Goal: Entertainment & Leisure: Consume media (video, audio)

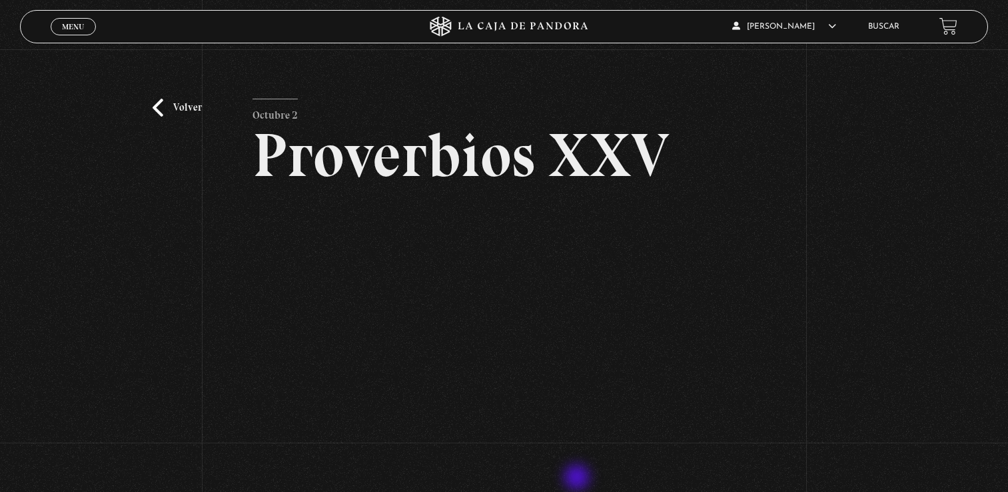
scroll to position [67, 0]
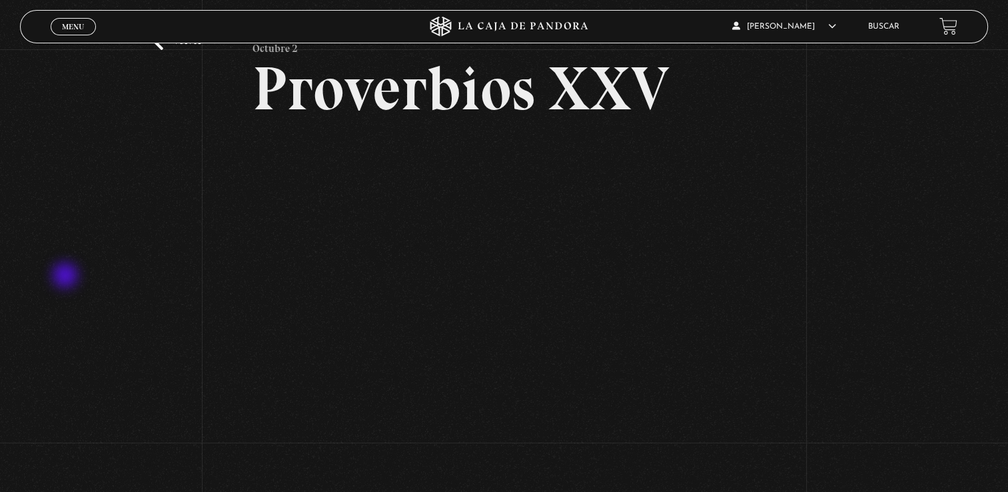
click at [67, 277] on div "Volver Octubre 2 Proverbios XXV" at bounding box center [504, 242] width 1008 height 519
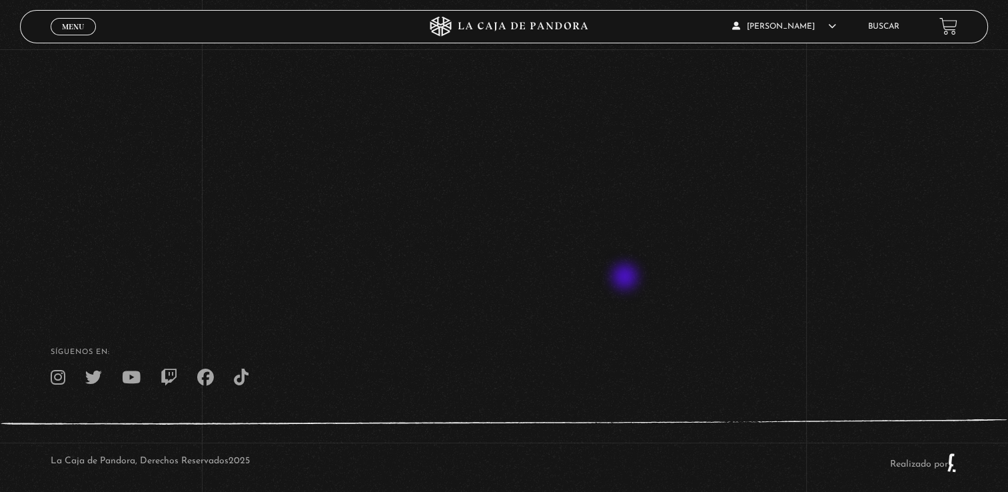
scroll to position [243, 0]
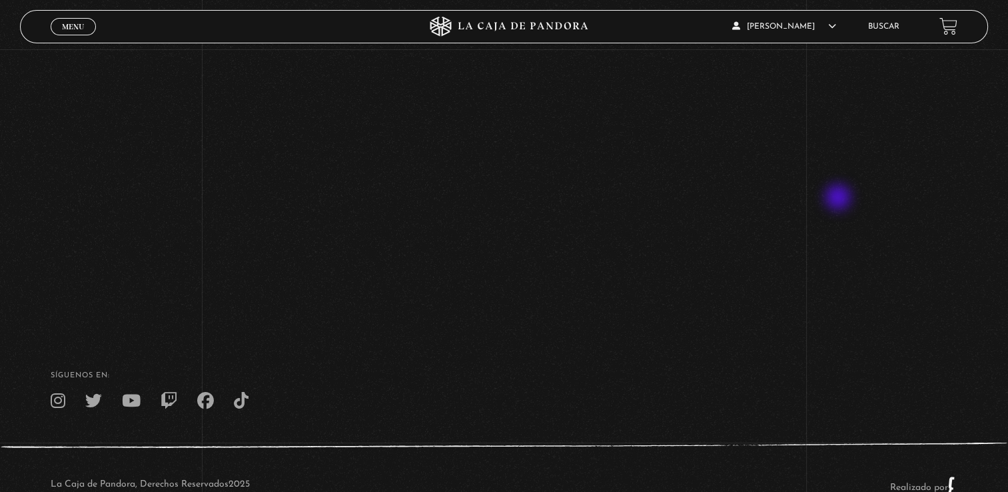
click at [840, 199] on div "Volver Octubre 2 Proverbios XXV" at bounding box center [504, 65] width 1008 height 519
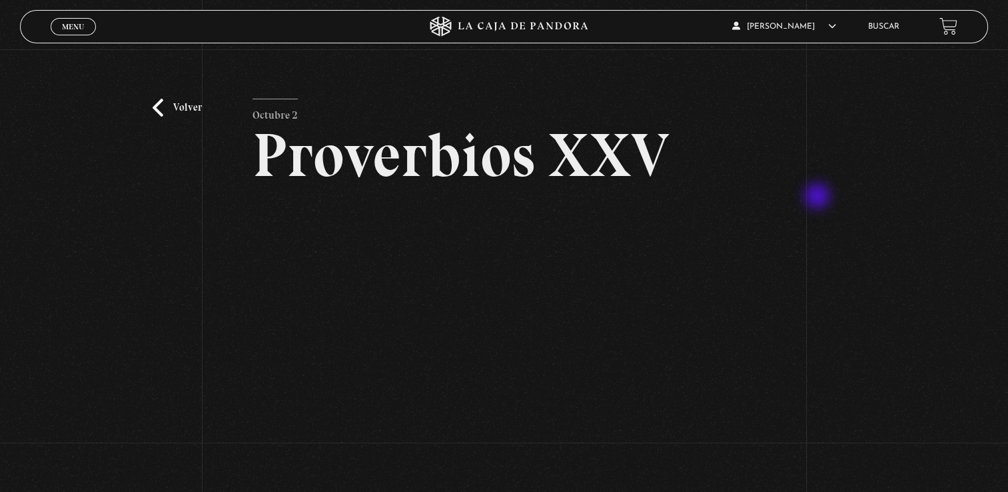
scroll to position [67, 0]
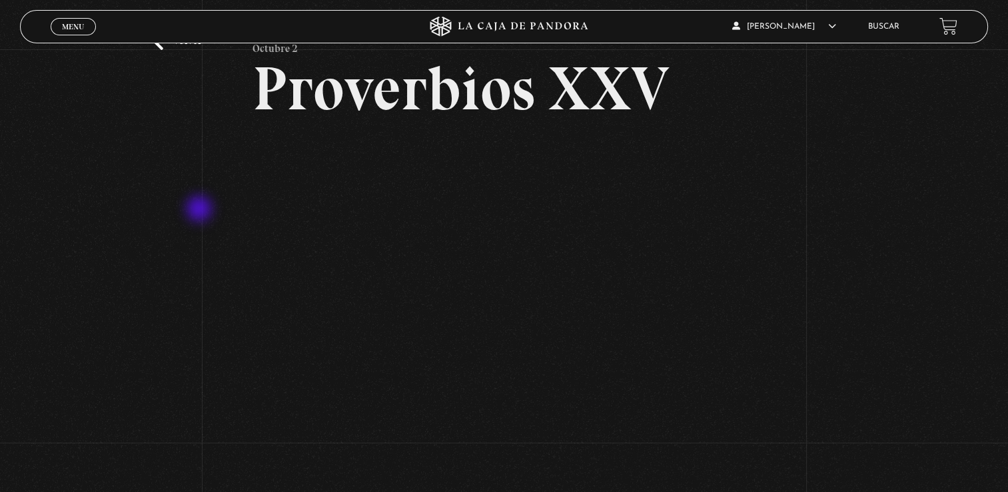
drag, startPoint x: 201, startPoint y: 210, endPoint x: 255, endPoint y: 214, distance: 54.1
click at [201, 210] on div "Volver Octubre 2 Proverbios XXV" at bounding box center [504, 242] width 1008 height 519
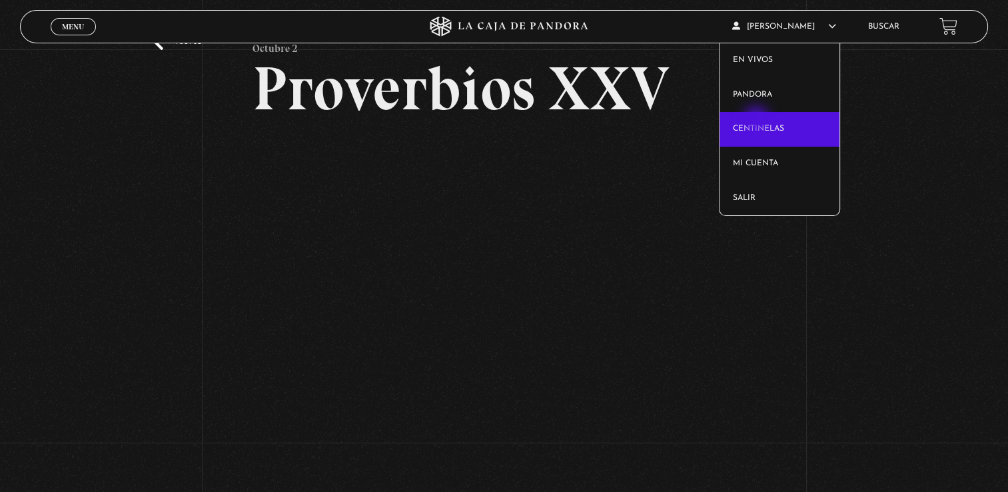
click at [758, 121] on link "Centinelas" at bounding box center [780, 129] width 120 height 35
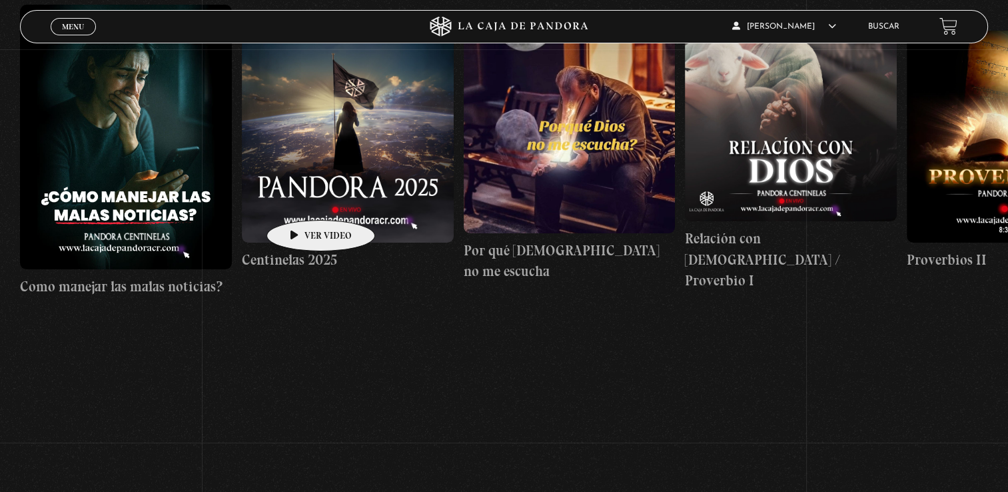
scroll to position [53, 0]
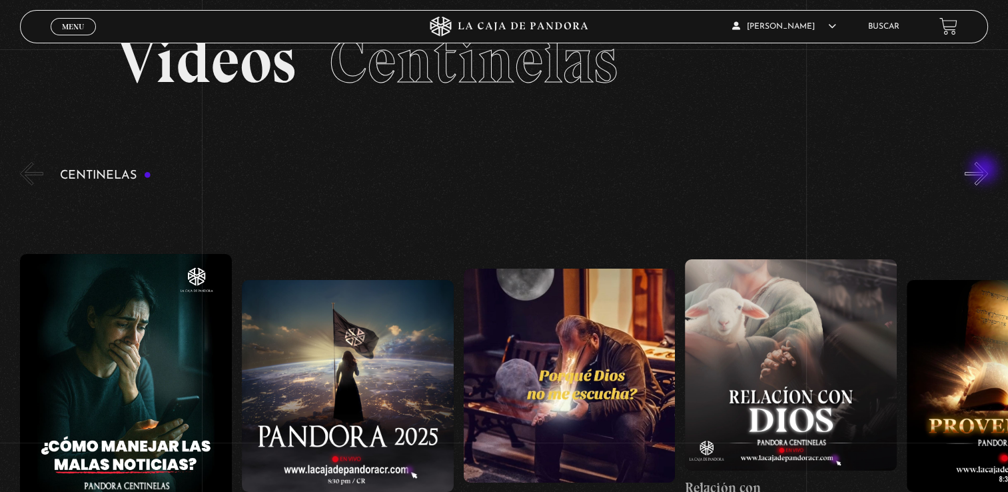
click at [986, 171] on button "»" at bounding box center [976, 173] width 23 height 23
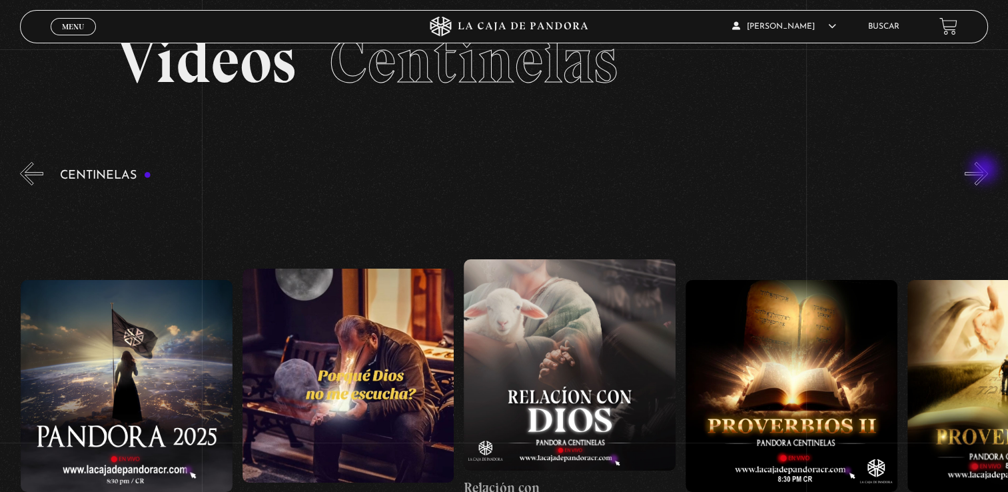
click at [984, 172] on button "»" at bounding box center [976, 173] width 23 height 23
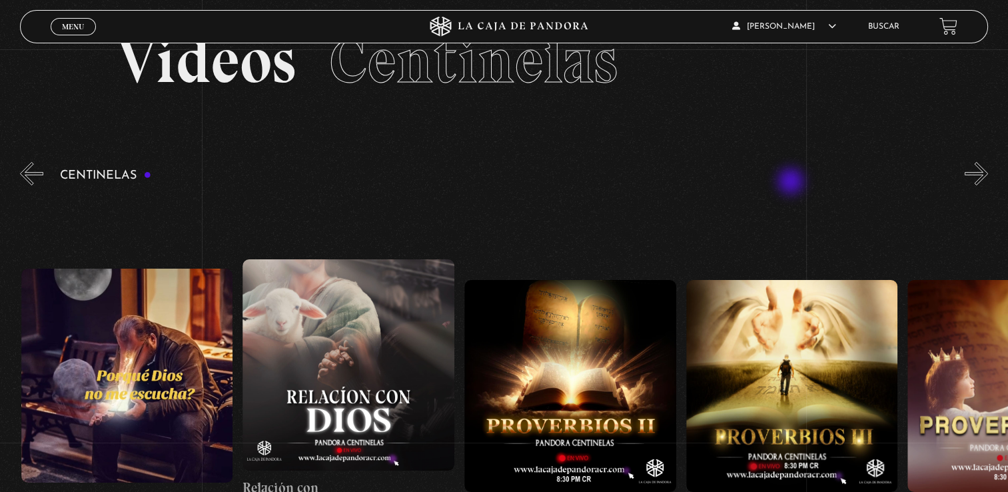
scroll to position [0, 443]
click at [980, 181] on button "»" at bounding box center [976, 173] width 23 height 23
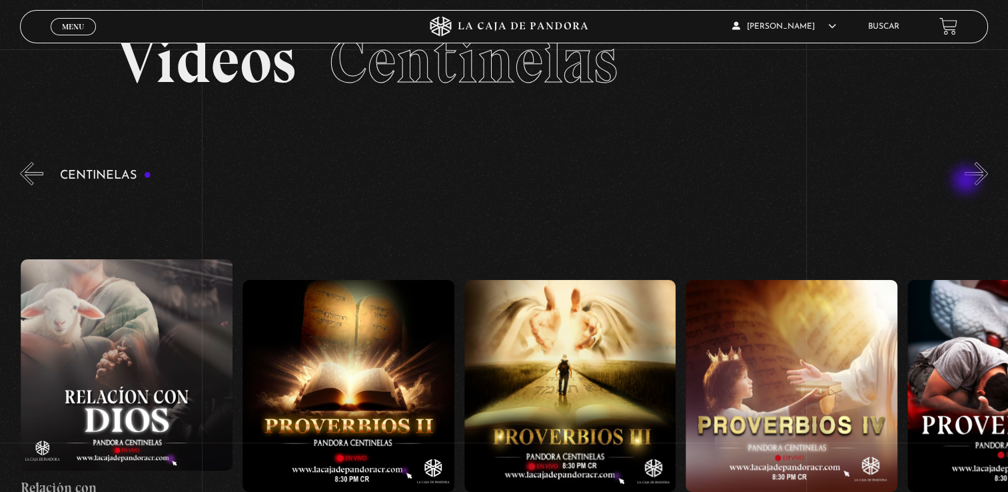
scroll to position [0, 665]
click at [966, 181] on div "Centinelas" at bounding box center [514, 381] width 988 height 445
click at [987, 175] on button "»" at bounding box center [976, 173] width 23 height 23
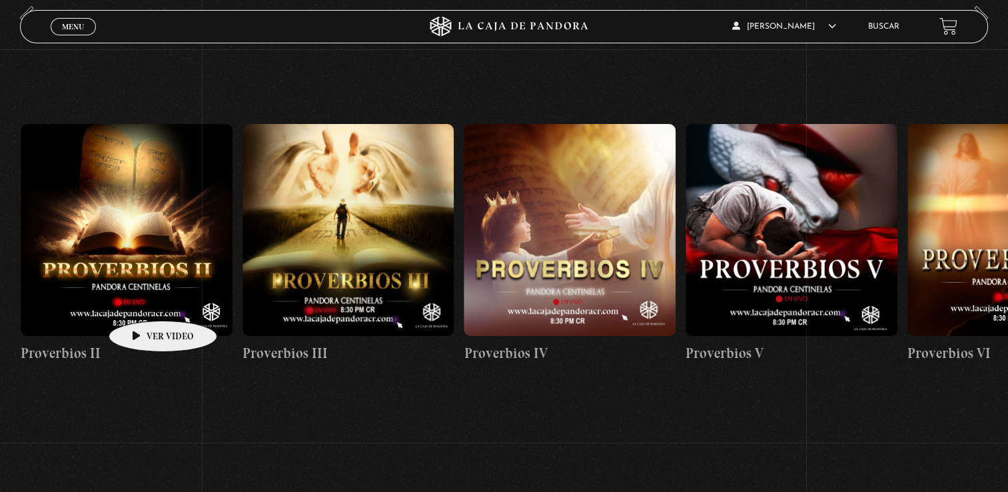
scroll to position [187, 0]
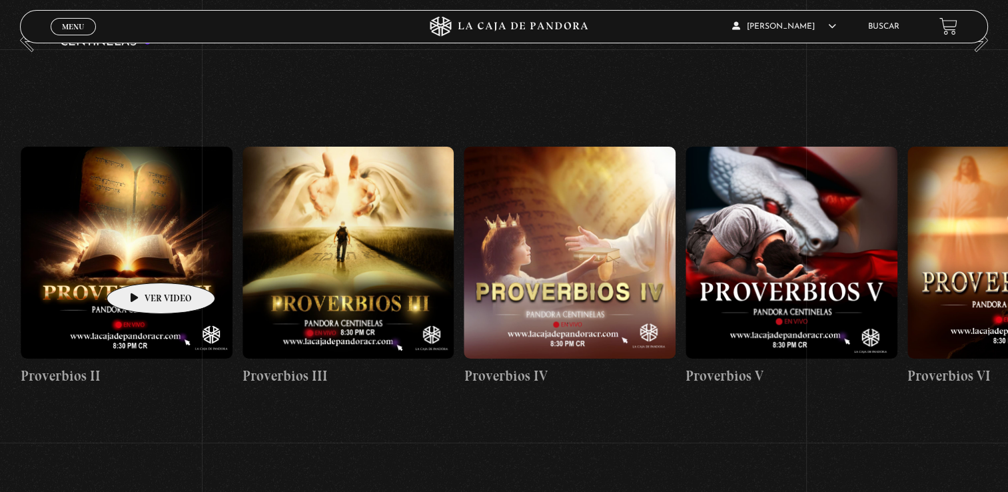
click at [140, 263] on figure at bounding box center [127, 253] width 212 height 212
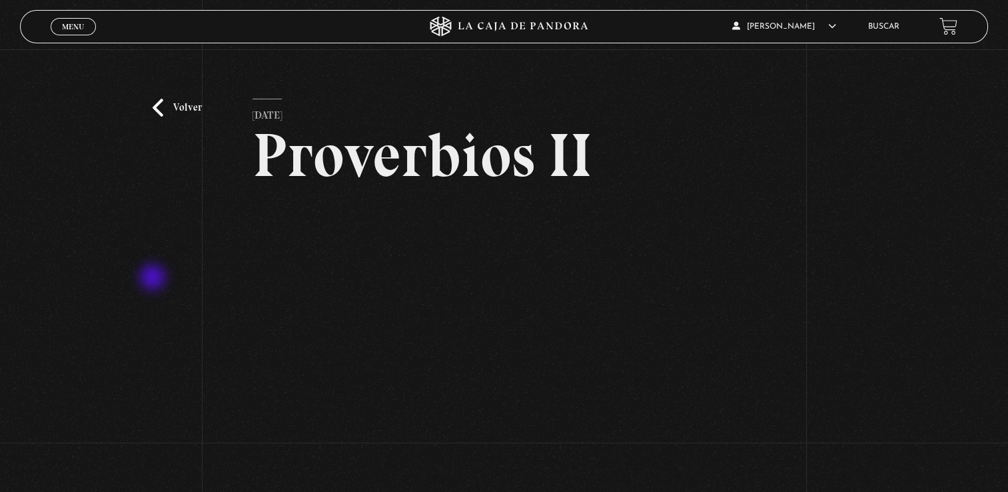
scroll to position [67, 0]
